Goal: Task Accomplishment & Management: Use online tool/utility

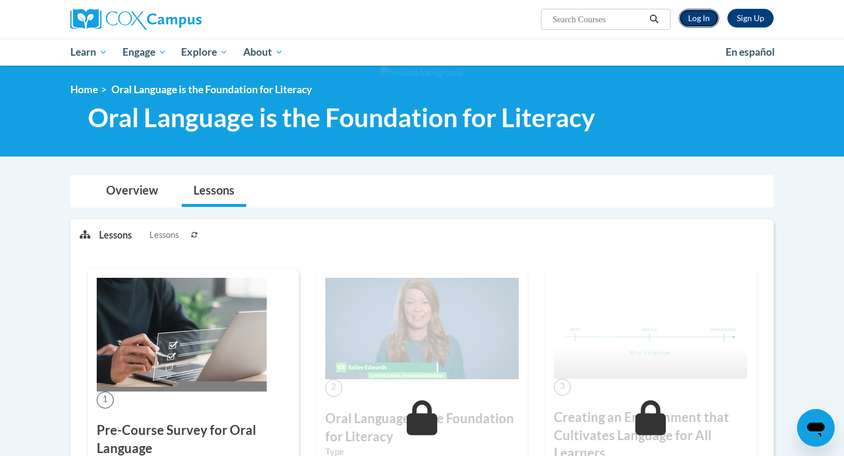
click at [689, 15] on link "Log In" at bounding box center [699, 18] width 40 height 19
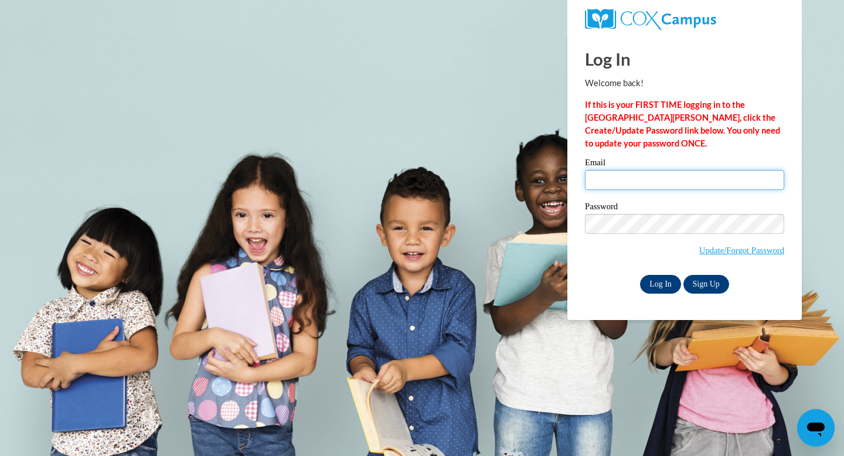
type input "elissa.fiedler@k12.hi.us"
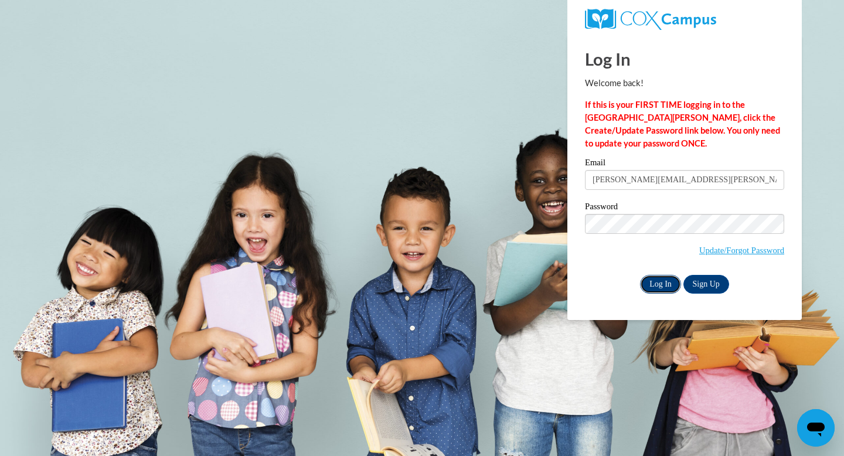
click at [656, 279] on input "Log In" at bounding box center [660, 284] width 41 height 19
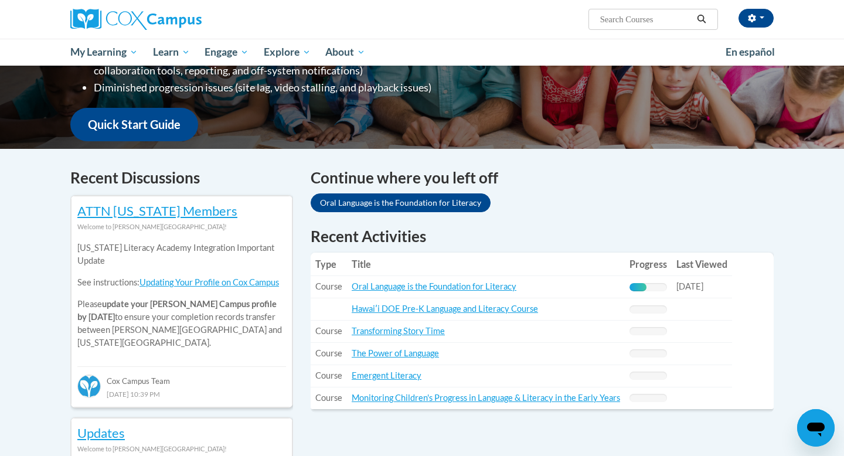
scroll to position [322, 0]
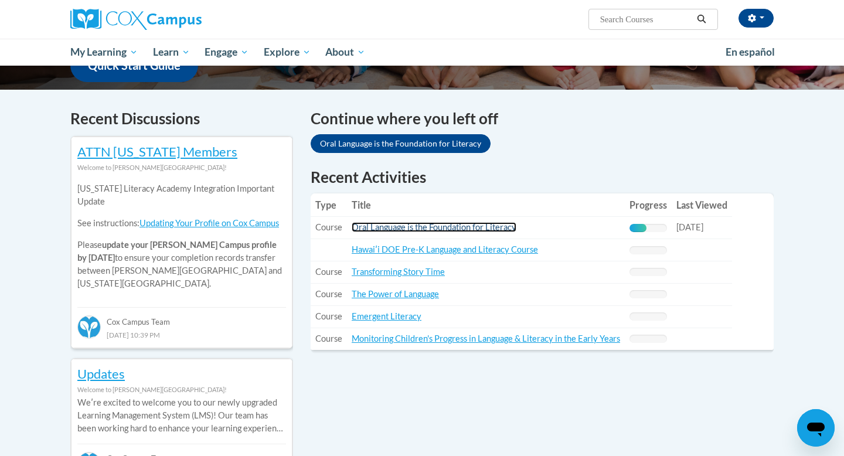
click at [398, 229] on link "Oral Language is the Foundation for Literacy" at bounding box center [434, 227] width 165 height 10
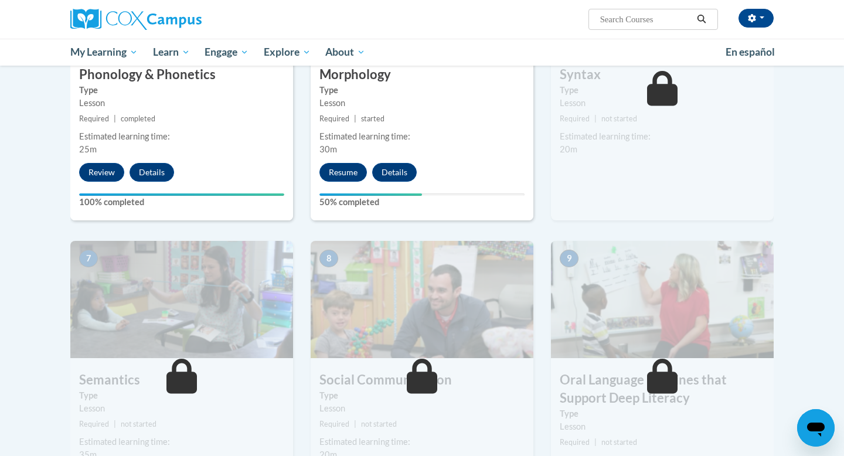
scroll to position [723, 0]
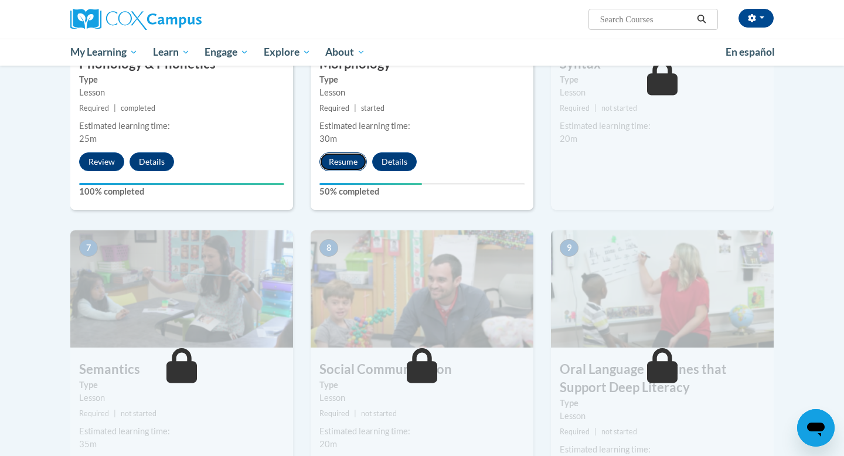
drag, startPoint x: 336, startPoint y: 163, endPoint x: 347, endPoint y: 156, distance: 12.4
click at [347, 156] on button "Resume" at bounding box center [342, 161] width 47 height 19
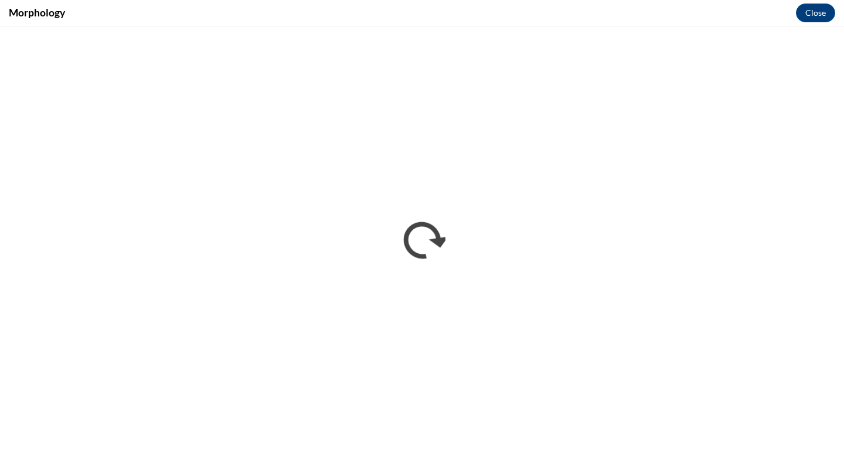
scroll to position [0, 0]
